Goal: Task Accomplishment & Management: Complete application form

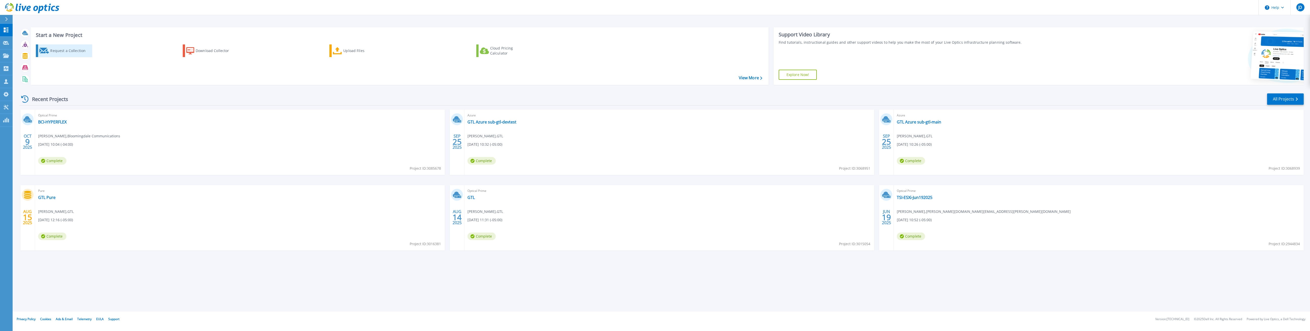
click at [48, 49] on icon at bounding box center [44, 51] width 10 height 6
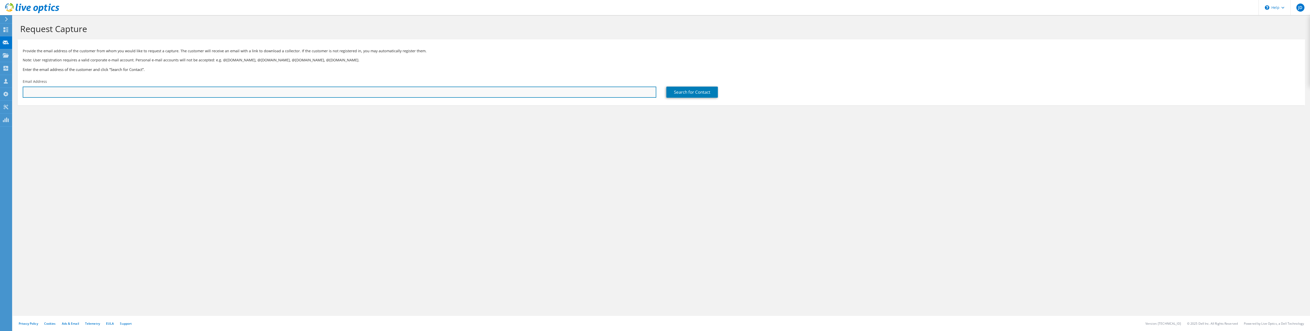
click at [69, 93] on input "text" at bounding box center [339, 92] width 633 height 11
paste input "matthew.morgan@elca.org"
type input "matthew.morgan@elca.org"
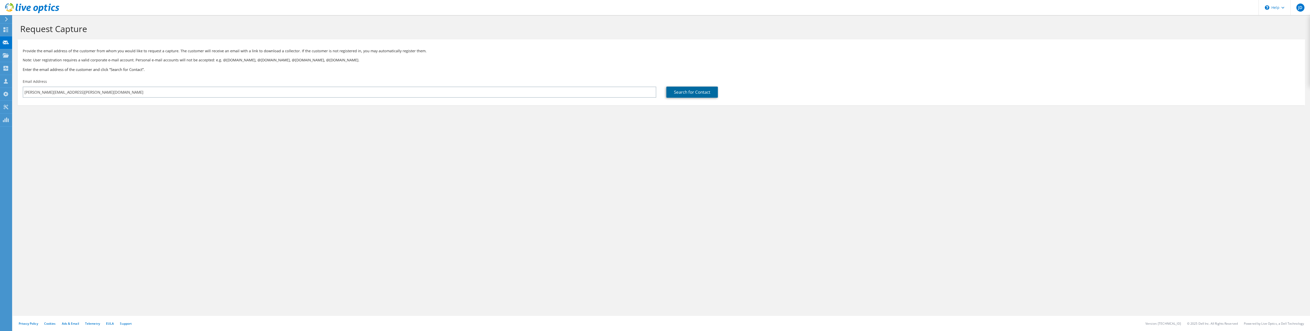
click at [691, 90] on link "Search for Contact" at bounding box center [691, 92] width 51 height 11
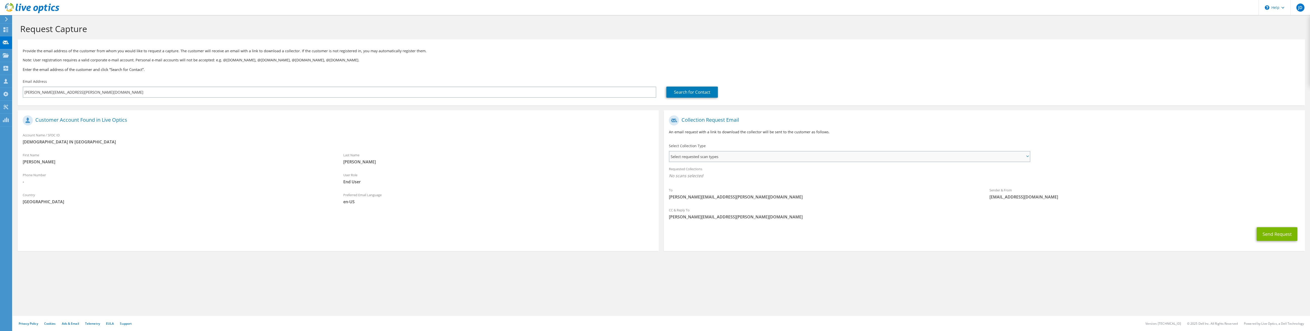
click at [735, 159] on span "Select requested scan types" at bounding box center [849, 156] width 360 height 10
click at [697, 171] on label "Optical Prime" at bounding box center [695, 172] width 30 height 6
click at [0, 0] on input "Optical Prime" at bounding box center [0, 0] width 0 height 0
click at [691, 187] on label "Nutanix" at bounding box center [690, 189] width 21 height 6
click at [0, 0] on input "Nutanix" at bounding box center [0, 0] width 0 height 0
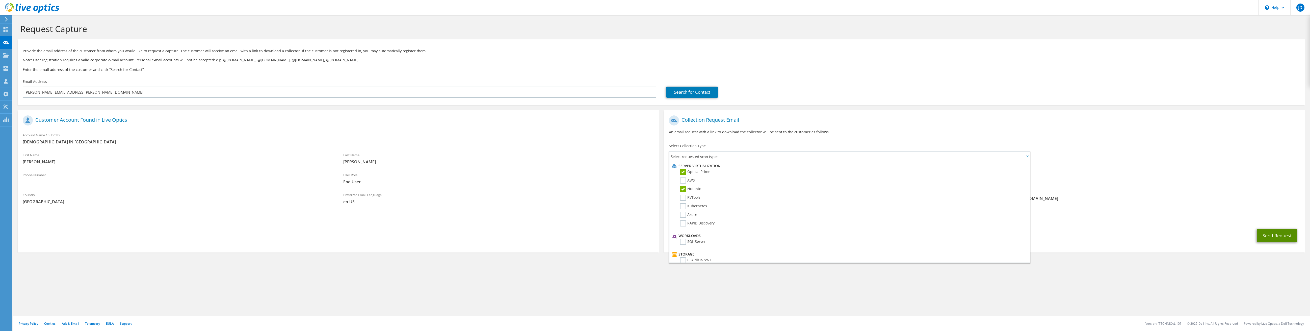
click at [1273, 234] on button "Send Request" at bounding box center [1277, 236] width 41 height 14
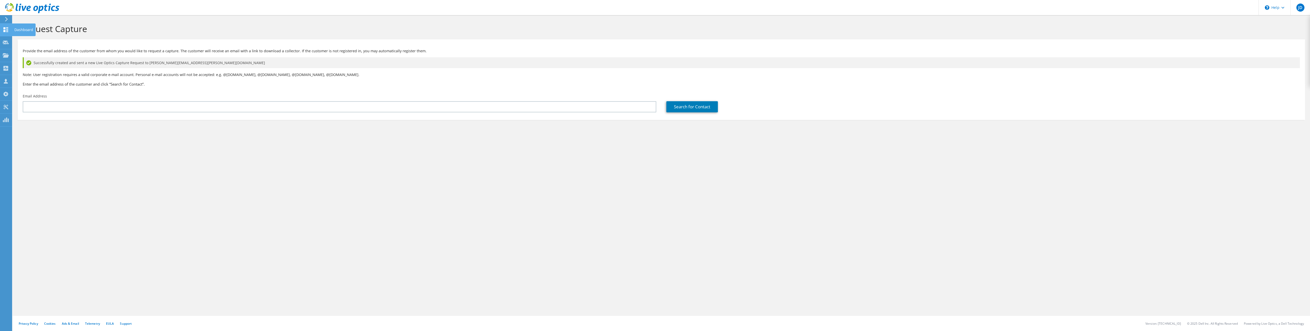
click at [6, 29] on use at bounding box center [6, 29] width 5 height 5
